Goal: Book appointment/travel/reservation

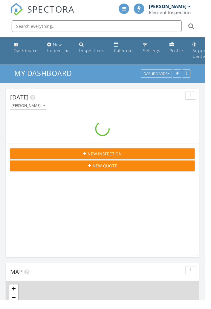
scroll to position [904, 211]
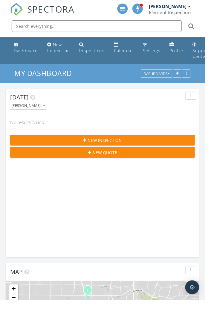
click at [125, 47] on link "Calendar" at bounding box center [127, 49] width 25 height 17
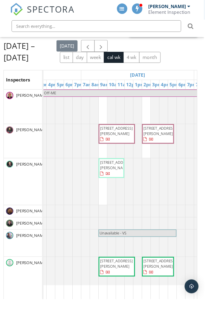
click at [94, 47] on span "button" at bounding box center [90, 47] width 7 height 7
